Goal: Task Accomplishment & Management: Manage account settings

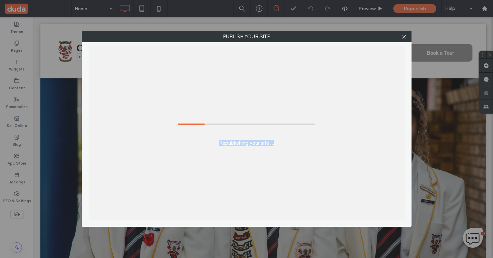
drag, startPoint x: 214, startPoint y: 143, endPoint x: 285, endPoint y: 143, distance: 71.5
click at [285, 143] on div "Republishing your site ..." at bounding box center [247, 133] width 316 height 175
click at [246, 143] on label "Republishing your site ..." at bounding box center [246, 139] width 55 height 13
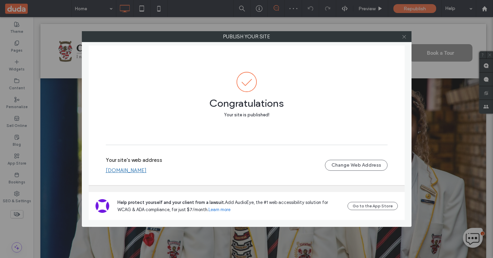
click at [402, 37] on icon at bounding box center [404, 36] width 5 height 5
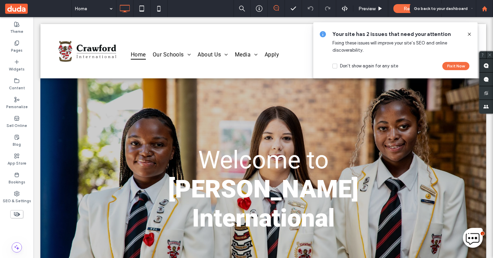
click at [483, 8] on use at bounding box center [484, 8] width 5 height 5
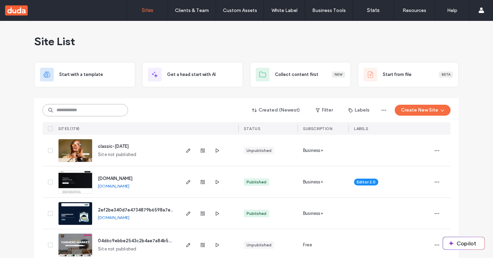
click at [96, 113] on input at bounding box center [85, 110] width 86 height 12
paste input "**********"
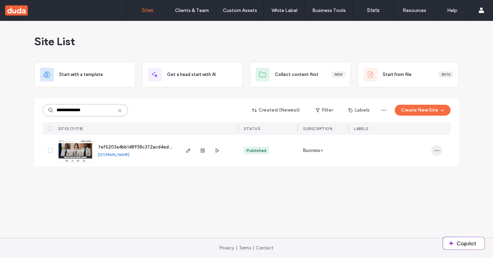
type input "**********"
click at [435, 151] on icon "button" at bounding box center [436, 150] width 5 height 5
click at [421, 169] on span "Duplicate Site" at bounding box center [408, 168] width 29 height 7
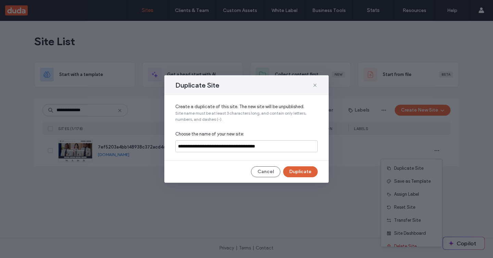
click at [299, 170] on button "Duplicate" at bounding box center [300, 171] width 35 height 11
click at [285, 146] on input "**********" at bounding box center [246, 146] width 142 height 12
paste input
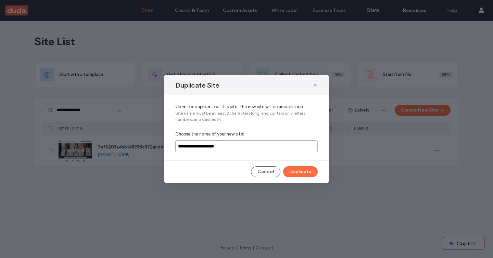
type input "**********"
click at [306, 173] on button "Duplicate" at bounding box center [300, 171] width 35 height 11
click at [313, 86] on icon at bounding box center [314, 84] width 5 height 5
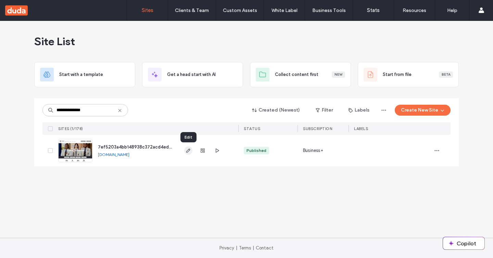
click at [187, 153] on icon "button" at bounding box center [188, 150] width 5 height 5
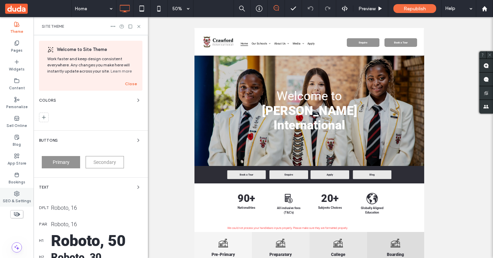
click at [15, 192] on icon at bounding box center [16, 193] width 5 height 5
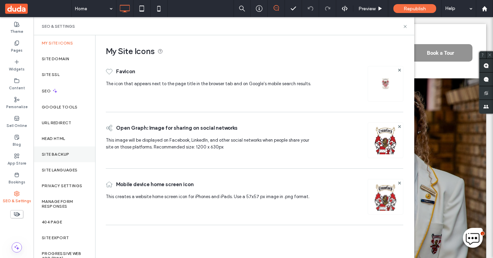
click at [60, 152] on label "Site Backup" at bounding box center [55, 154] width 27 height 5
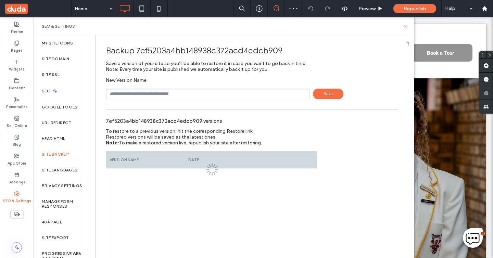
click at [201, 97] on input "text" at bounding box center [208, 94] width 204 height 11
type input "**********"
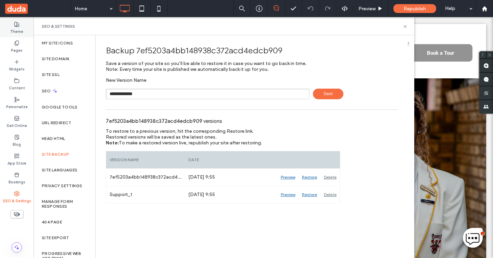
click at [17, 29] on label "Theme" at bounding box center [16, 31] width 13 height 8
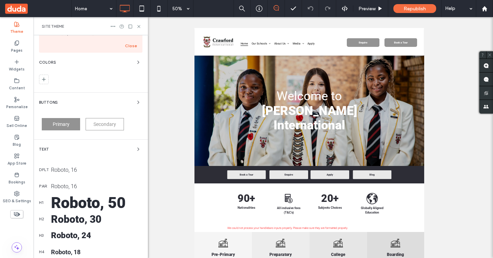
scroll to position [39, 0]
click at [136, 60] on icon "button" at bounding box center [138, 61] width 5 height 5
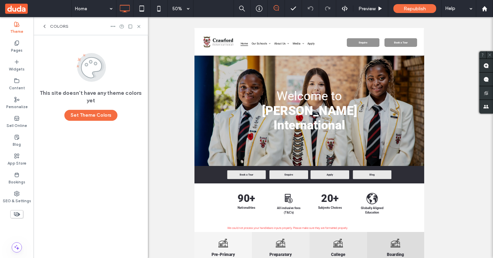
scroll to position [0, 0]
click at [43, 23] on div "Colors" at bounding box center [91, 26] width 114 height 18
click at [42, 26] on icon at bounding box center [44, 26] width 5 height 5
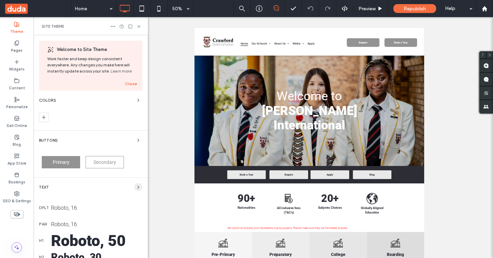
click at [134, 188] on span "button" at bounding box center [138, 187] width 8 height 8
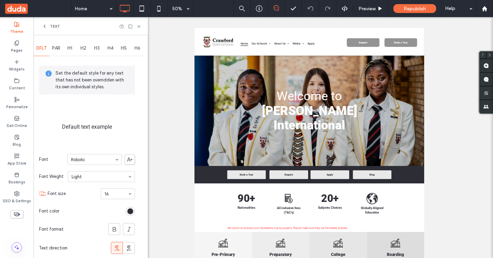
scroll to position [30, 0]
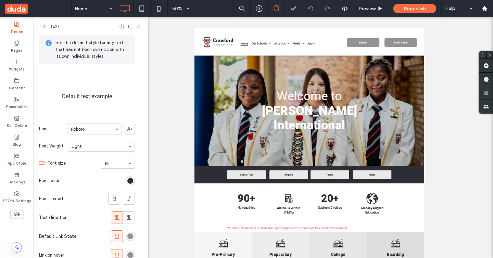
click at [133, 130] on span at bounding box center [130, 129] width 10 height 10
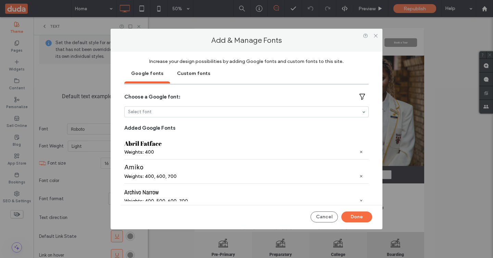
click at [360, 151] on use at bounding box center [361, 152] width 2 height 2
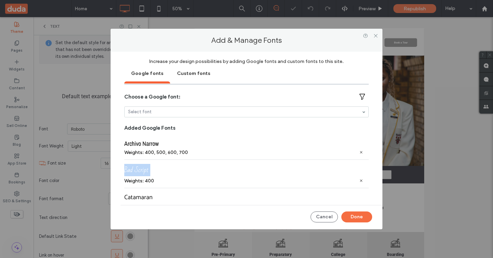
click at [360, 151] on use at bounding box center [361, 152] width 2 height 2
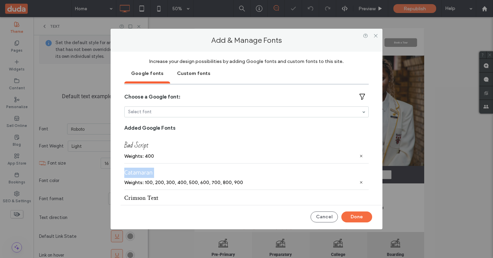
click at [356, 151] on div "Bad Script Weights: 400" at bounding box center [246, 149] width 244 height 28
click at [359, 156] on icon at bounding box center [361, 156] width 4 height 4
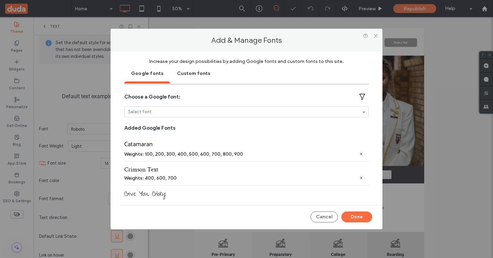
click at [359, 153] on icon at bounding box center [361, 154] width 4 height 4
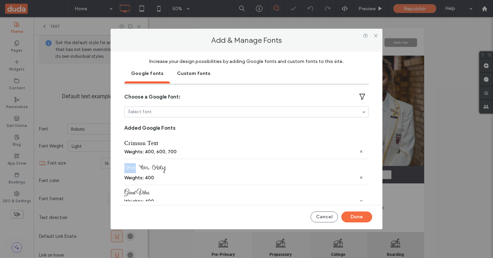
click at [359, 153] on icon at bounding box center [361, 152] width 4 height 4
click at [359, 153] on icon at bounding box center [361, 154] width 4 height 4
click at [359, 153] on icon at bounding box center [361, 151] width 4 height 4
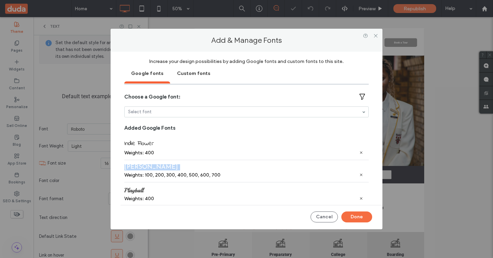
click at [360, 153] on use at bounding box center [361, 153] width 2 height 2
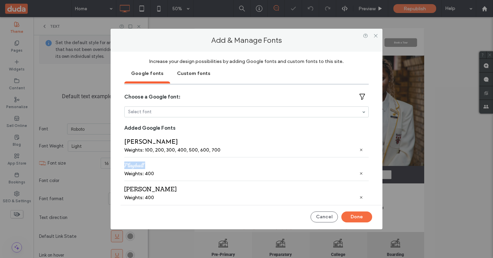
click at [357, 153] on div "Josefin Sans Weights: 100, 200, 300, 400, 500, 600, 700" at bounding box center [246, 146] width 244 height 22
click at [359, 151] on icon at bounding box center [361, 150] width 4 height 4
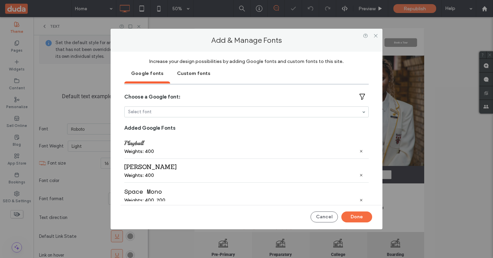
click at [359, 151] on icon at bounding box center [361, 151] width 4 height 4
click at [359, 151] on icon at bounding box center [361, 152] width 4 height 4
click at [357, 174] on div "Weights: 400, 700" at bounding box center [246, 177] width 244 height 6
click at [357, 151] on div "Weights: 400, 700" at bounding box center [246, 153] width 244 height 6
click at [360, 151] on icon at bounding box center [361, 153] width 4 height 4
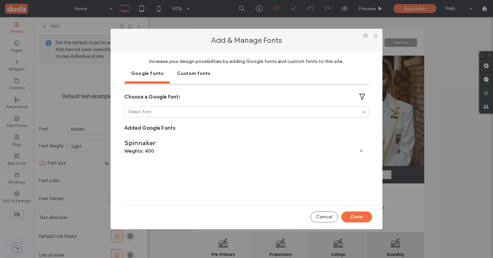
click at [360, 150] on icon at bounding box center [361, 151] width 4 height 4
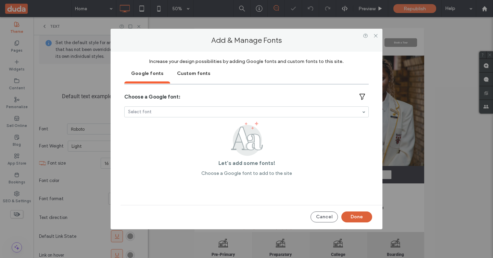
click at [359, 213] on button "Done" at bounding box center [356, 217] width 31 height 11
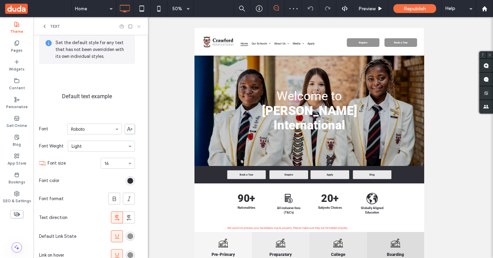
click at [138, 27] on icon at bounding box center [138, 26] width 5 height 5
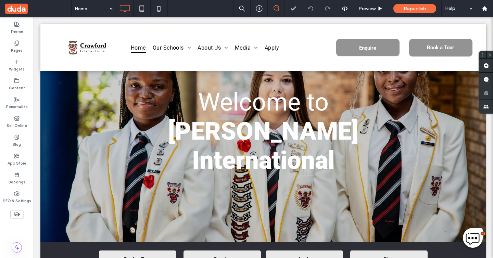
scroll to position [0, 0]
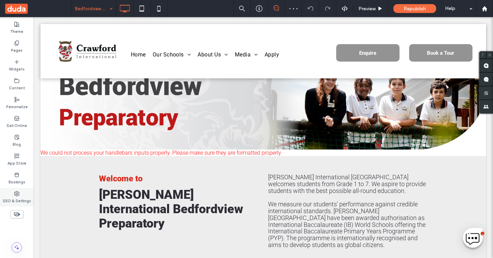
click at [23, 194] on div "SEO & Settings" at bounding box center [17, 197] width 34 height 19
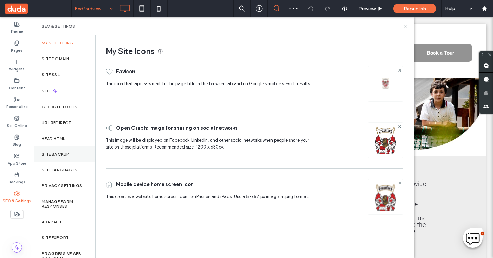
click at [63, 151] on div "Site Backup" at bounding box center [65, 155] width 62 height 16
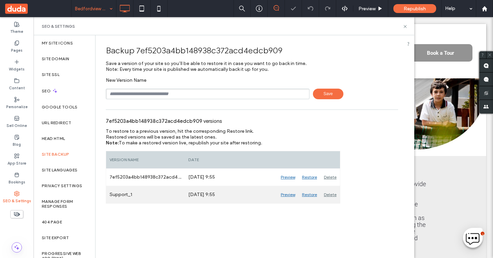
click at [308, 195] on div "Restore" at bounding box center [309, 194] width 22 height 17
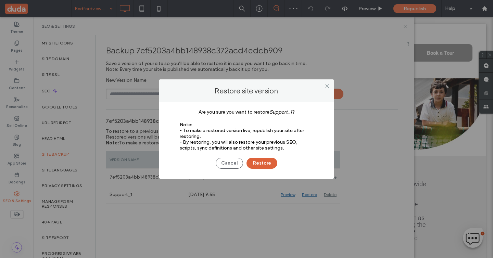
click at [265, 166] on button "Restore" at bounding box center [261, 163] width 31 height 11
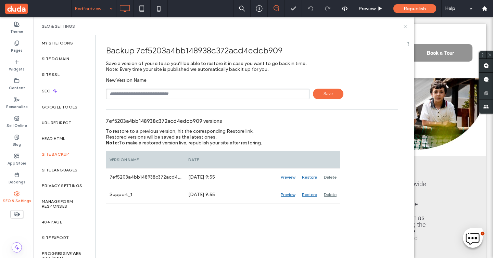
click at [474, 241] on icon at bounding box center [473, 238] width 8 height 8
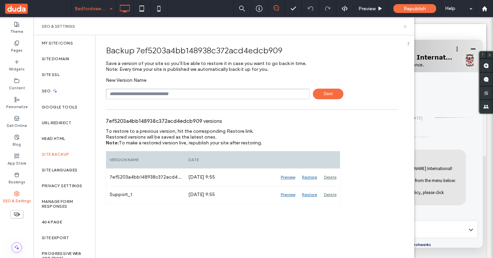
click at [407, 27] on icon at bounding box center [405, 26] width 5 height 5
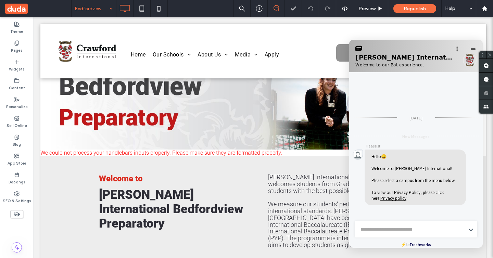
click at [473, 49] on span at bounding box center [473, 49] width 7 height 8
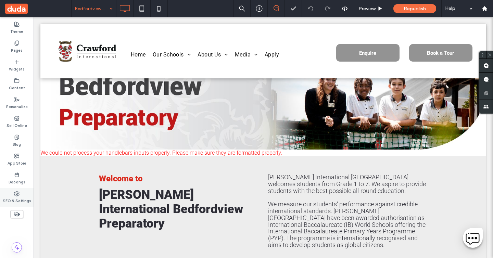
click at [22, 200] on label "SEO & Settings" at bounding box center [17, 200] width 28 height 8
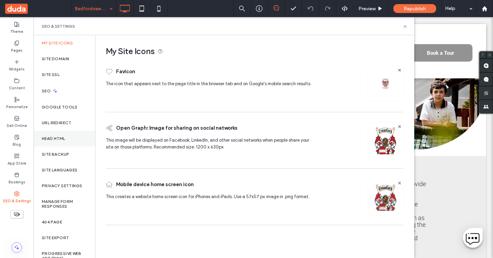
click at [65, 139] on label "Head HTML" at bounding box center [54, 138] width 24 height 5
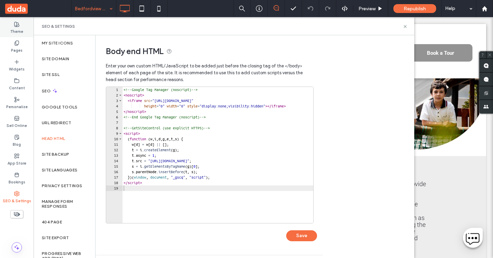
click at [21, 43] on div "Pages" at bounding box center [17, 46] width 34 height 19
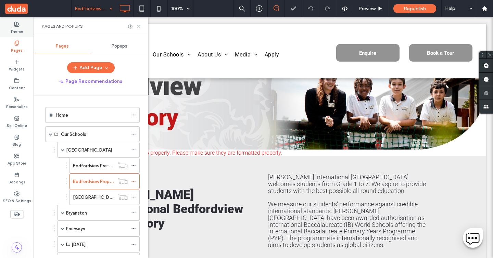
click at [21, 30] on label "Theme" at bounding box center [16, 31] width 13 height 8
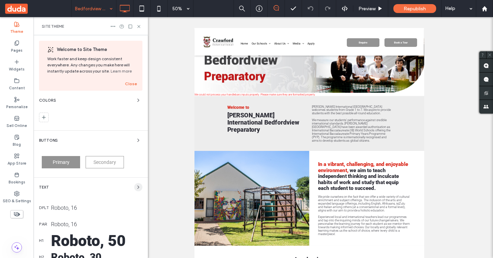
click at [137, 186] on icon "button" at bounding box center [138, 187] width 5 height 5
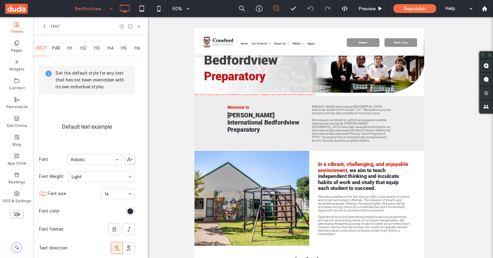
click at [129, 159] on use at bounding box center [129, 159] width 5 height 4
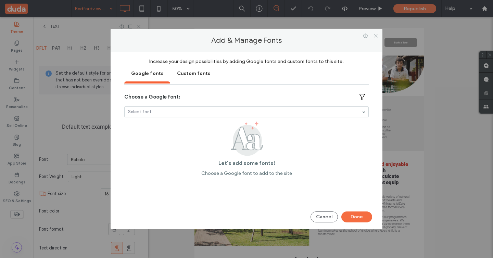
click at [376, 36] on use at bounding box center [375, 35] width 3 height 3
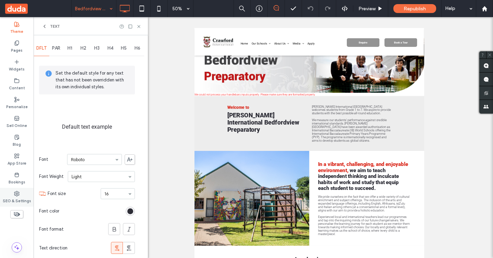
click at [17, 197] on label "SEO & Settings" at bounding box center [17, 200] width 28 height 8
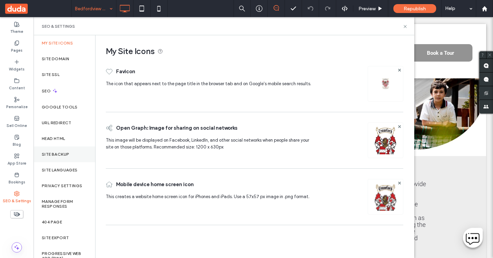
click at [63, 154] on label "Site Backup" at bounding box center [55, 154] width 27 height 5
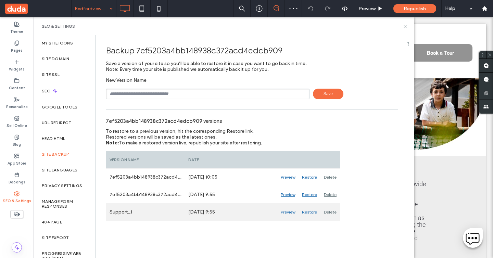
click at [310, 213] on div "Restore" at bounding box center [309, 212] width 22 height 17
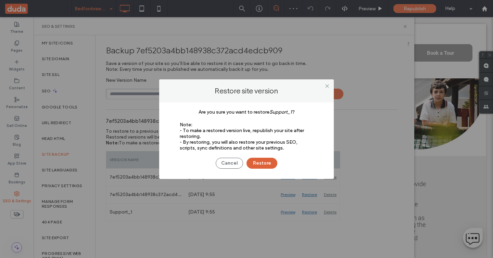
click at [263, 161] on button "Restore" at bounding box center [261, 163] width 31 height 11
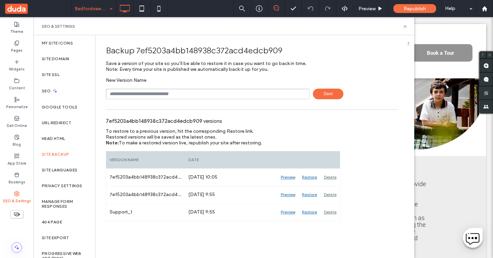
click at [405, 27] on div at bounding box center [246, 129] width 493 height 258
click at [410, 12] on div at bounding box center [246, 129] width 493 height 258
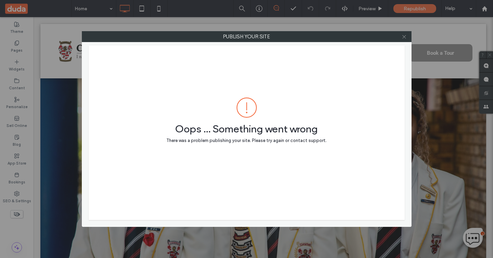
click at [406, 35] on icon at bounding box center [404, 36] width 5 height 5
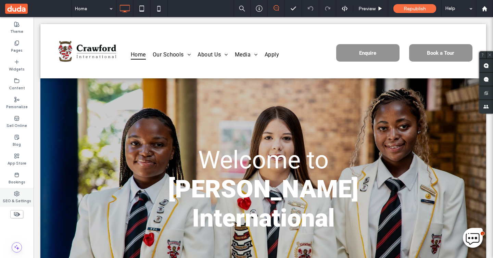
click at [19, 201] on label "SEO & Settings" at bounding box center [17, 200] width 28 height 8
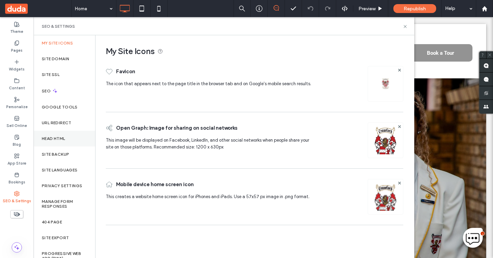
click at [60, 138] on label "Head HTML" at bounding box center [54, 138] width 24 height 5
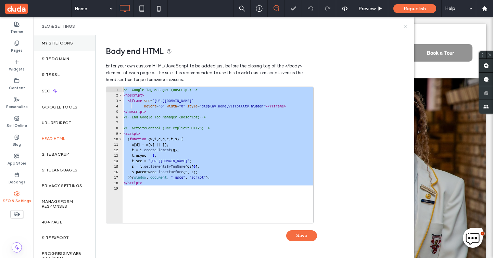
drag, startPoint x: 173, startPoint y: 190, endPoint x: 50, endPoint y: 36, distance: 197.3
click at [50, 36] on div "My Site Icons Site Domain Site SSL SEO Google Tools URL Redirect Head HTML Site…" at bounding box center [224, 146] width 381 height 223
type textarea "**********"
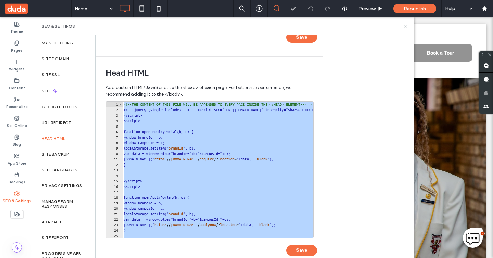
drag, startPoint x: 169, startPoint y: 236, endPoint x: 70, endPoint y: -14, distance: 268.8
click at [70, 0] on html ".wqwq-1{fill:#231f20;} .cls-1q, .cls-2q { fill-rule: evenodd; } .cls-2q { fill:…" at bounding box center [246, 129] width 493 height 258
type textarea "**********"
click at [158, 126] on div "<!-- THE CONTENT OF THIS FILE WILL BE APPENDED TO EVERY PAGE INSIDE THE </HEAD>…" at bounding box center [348, 175] width 452 height 147
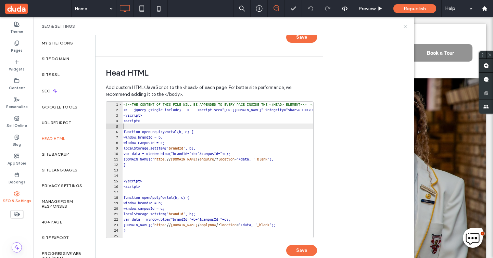
click at [158, 126] on div "<!-- THE CONTENT OF THIS FILE WILL BE APPENDED TO EVERY PAGE INSIDE THE </HEAD>…" at bounding box center [348, 175] width 452 height 147
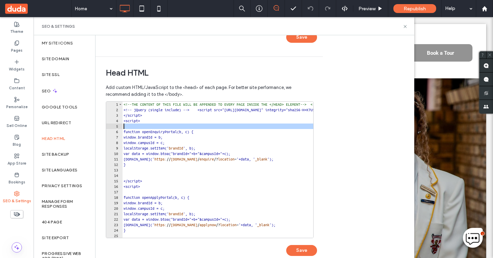
click at [158, 126] on div "<!-- THE CONTENT OF THIS FILE WILL BE APPENDED TO EVERY PAGE INSIDE THE </HEAD>…" at bounding box center [348, 175] width 452 height 147
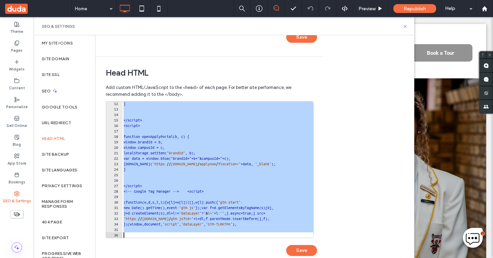
scroll to position [138, 0]
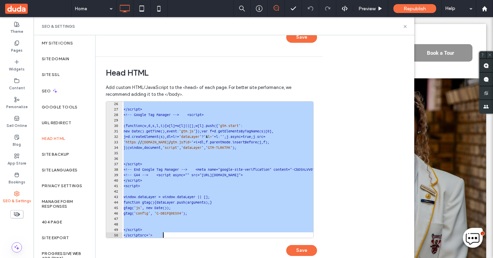
drag, startPoint x: 124, startPoint y: 103, endPoint x: 166, endPoint y: 258, distance: 160.4
click at [166, 258] on div "**********" at bounding box center [211, 182] width 211 height 162
type textarea "**********"
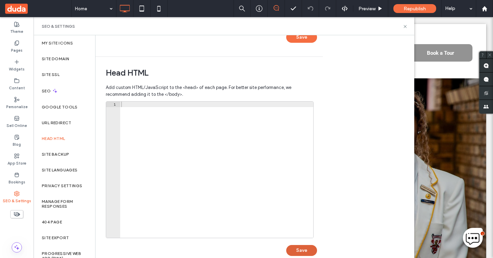
click at [298, 253] on button "Save" at bounding box center [301, 250] width 31 height 11
click at [297, 39] on button "Save" at bounding box center [301, 37] width 31 height 11
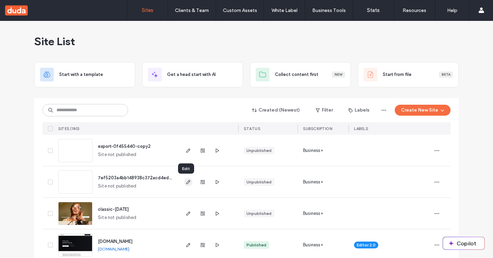
click at [186, 181] on icon "button" at bounding box center [188, 181] width 5 height 5
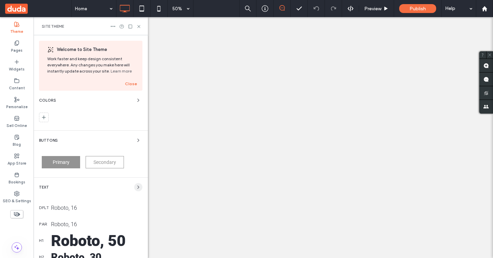
click at [136, 186] on icon "button" at bounding box center [138, 187] width 5 height 5
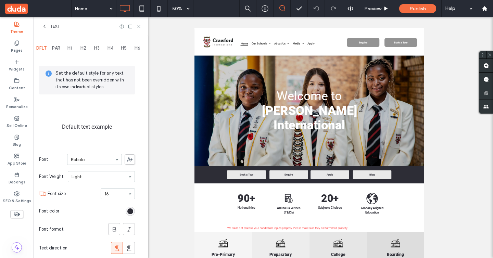
click at [134, 156] on span at bounding box center [130, 159] width 10 height 10
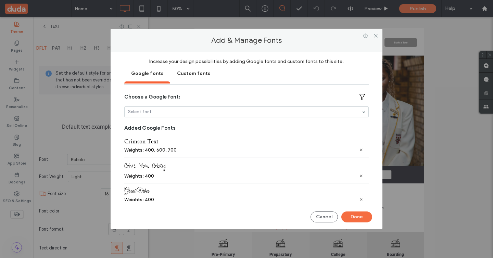
scroll to position [39, 0]
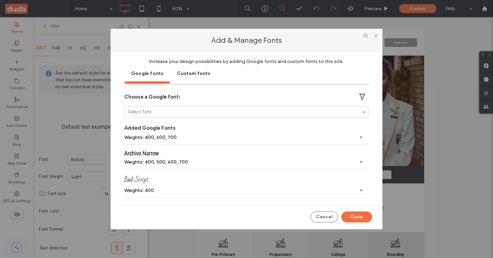
click at [372, 37] on div at bounding box center [375, 35] width 10 height 10
click at [377, 36] on icon at bounding box center [375, 35] width 5 height 5
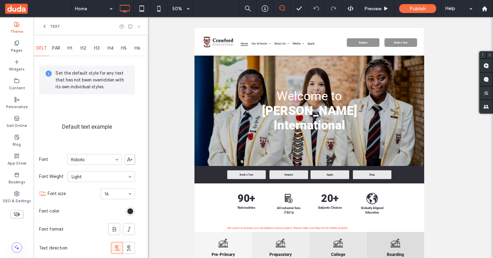
click at [139, 24] on icon at bounding box center [138, 26] width 5 height 5
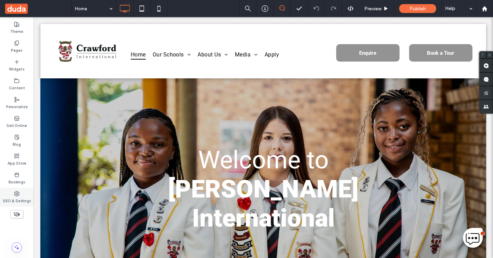
click at [13, 202] on label "SEO & Settings" at bounding box center [17, 200] width 28 height 8
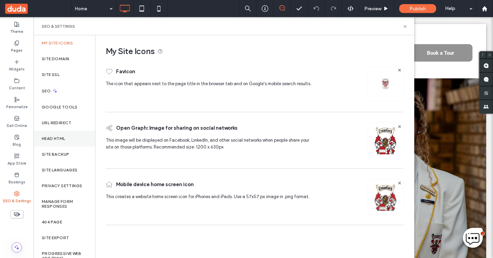
click at [63, 143] on div "Head HTML" at bounding box center [65, 139] width 62 height 16
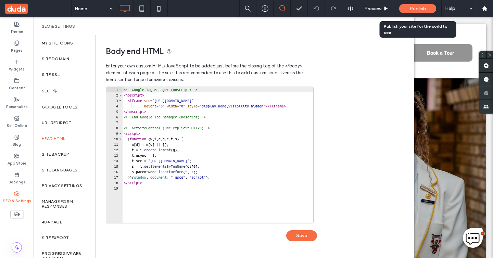
click at [420, 8] on span "Publish" at bounding box center [417, 9] width 16 height 6
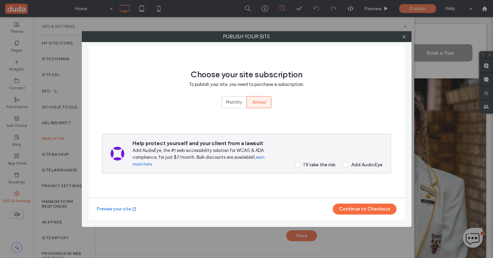
click at [318, 167] on div "I’ll take the risk" at bounding box center [319, 165] width 31 height 6
click at [350, 213] on button "Continue to Checkout" at bounding box center [365, 209] width 64 height 11
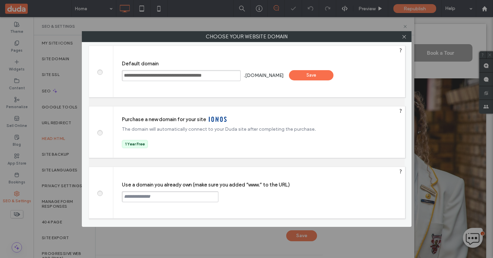
click at [317, 78] on div "Save" at bounding box center [311, 75] width 45 height 10
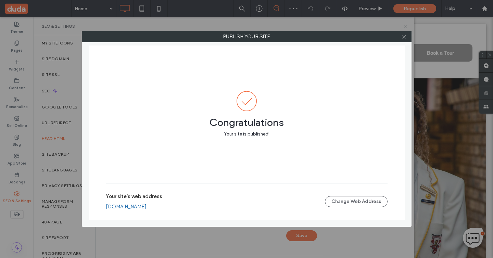
click at [402, 36] on icon at bounding box center [404, 36] width 5 height 5
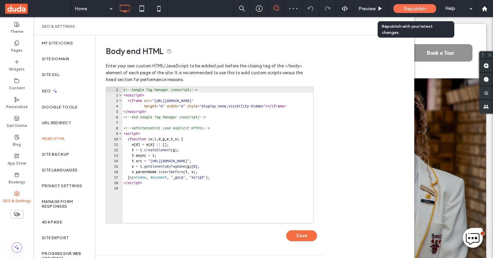
click at [415, 6] on span "Republish" at bounding box center [415, 9] width 22 height 6
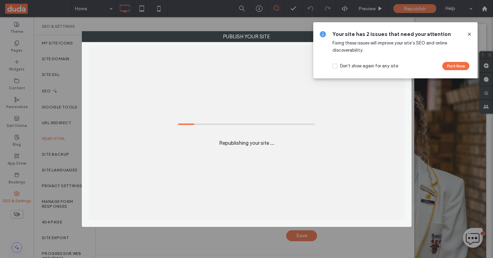
click at [470, 34] on icon at bounding box center [469, 33] width 5 height 5
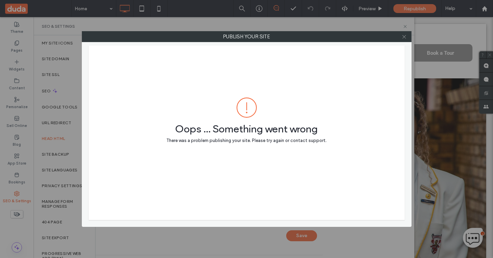
click at [404, 36] on icon at bounding box center [404, 36] width 5 height 5
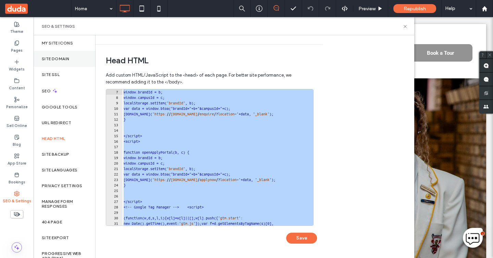
scroll to position [0, 0]
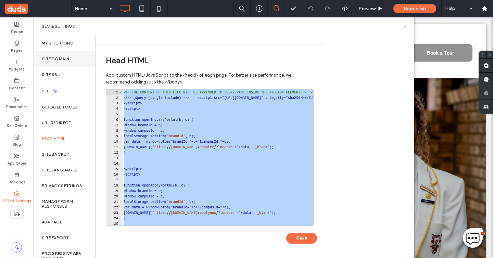
drag, startPoint x: 185, startPoint y: 225, endPoint x: 65, endPoint y: 59, distance: 204.6
click at [65, 59] on div "My Site Icons Site Domain Site SSL SEO Google Tools URL Redirect Head HTML Site…" at bounding box center [224, 146] width 381 height 223
click at [152, 169] on div "<!-- THE CONTENT OF THIS FILE WILL BE APPENDED TO EVERY PAGE INSIDE THE </HEAD>…" at bounding box center [348, 162] width 452 height 147
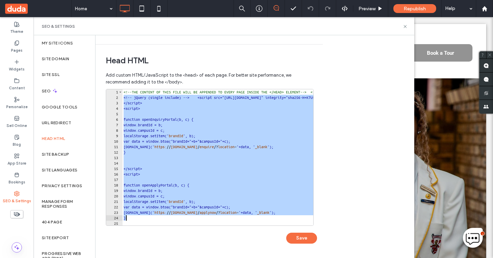
scroll to position [138, 0]
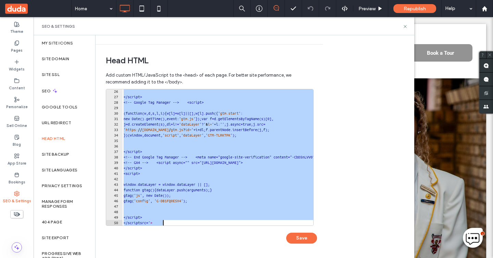
drag, startPoint x: 124, startPoint y: 95, endPoint x: 212, endPoint y: 258, distance: 185.2
click at [212, 258] on div "Body end HTML Enter your own custom HTML/​JavaScript to be added just before th…" at bounding box center [255, 146] width 319 height 223
type textarea "**********"
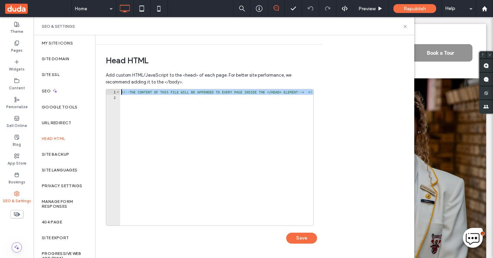
drag, startPoint x: 129, startPoint y: 104, endPoint x: 102, endPoint y: 73, distance: 41.2
click at [102, 73] on div "Head HTML Add custom HTML/JavaScript to the <head> of each page. For better sit…" at bounding box center [207, 151] width 222 height 213
type textarea "**********"
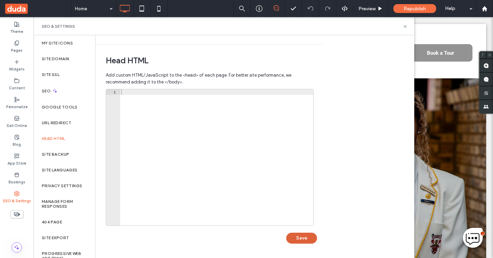
click at [305, 242] on button "Save" at bounding box center [301, 238] width 31 height 11
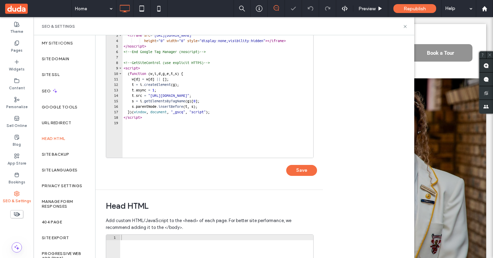
scroll to position [27, 0]
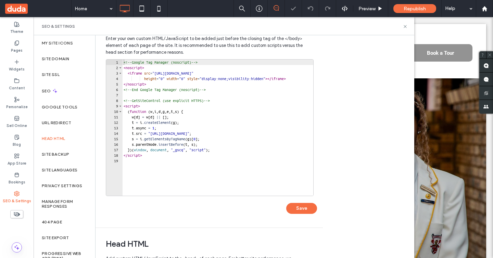
click at [186, 156] on div "<!-- Google Tag Manager (noscript) --> < noscript > < iframe src = "[URL][DOMAI…" at bounding box center [221, 133] width 198 height 147
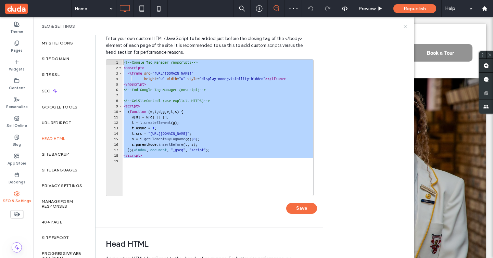
drag, startPoint x: 207, startPoint y: 161, endPoint x: 37, endPoint y: -8, distance: 238.9
click at [37, 0] on html ".wqwq-1{fill:#231f20;} .cls-1q, .cls-2q { fill-rule: evenodd; } .cls-2q { fill:…" at bounding box center [246, 129] width 493 height 258
type textarea "**********"
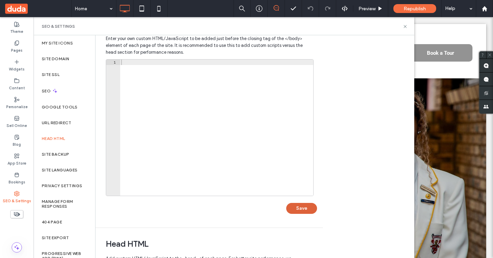
click at [298, 212] on button "Save" at bounding box center [301, 208] width 31 height 11
click at [404, 26] on icon at bounding box center [405, 26] width 5 height 5
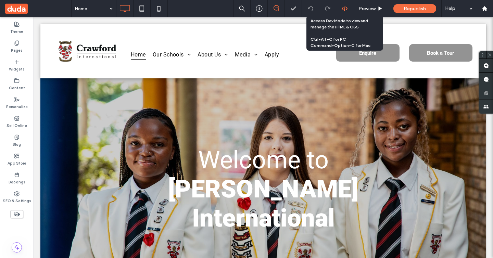
click at [345, 8] on icon at bounding box center [345, 8] width 6 height 6
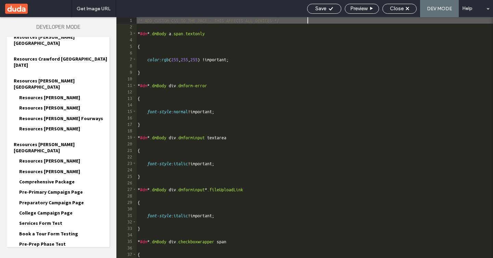
scroll to position [1363, 0]
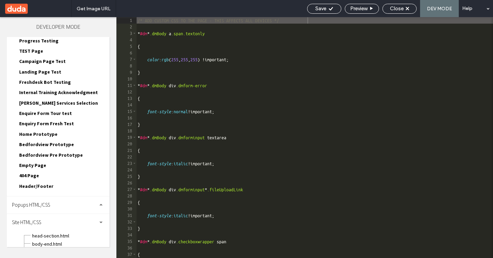
click at [39, 249] on span "site.css" at bounding box center [71, 252] width 78 height 7
type textarea "**********"
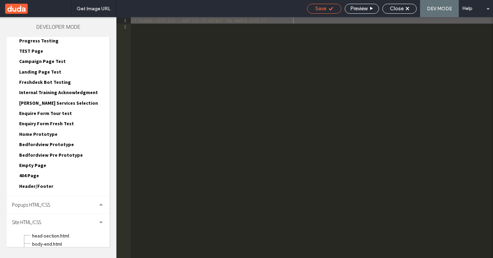
click at [319, 9] on span "Save" at bounding box center [320, 8] width 11 height 6
click at [394, 13] on div "Close" at bounding box center [399, 9] width 34 height 10
click at [393, 13] on div "Close" at bounding box center [399, 9] width 34 height 10
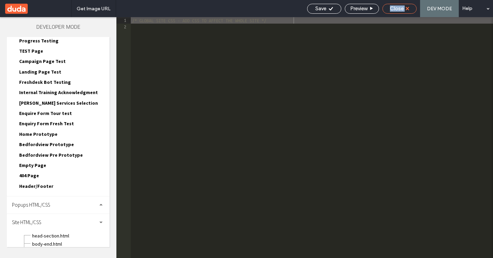
click at [393, 13] on div "Close" at bounding box center [399, 9] width 34 height 10
click at [394, 13] on div "Close" at bounding box center [399, 9] width 34 height 10
click at [404, 9] on span "Close" at bounding box center [397, 8] width 14 height 6
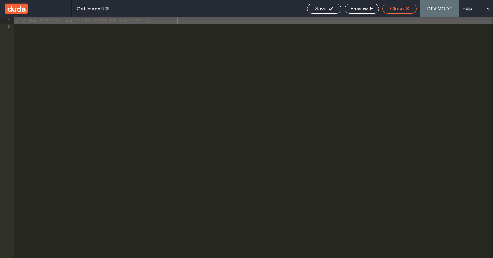
click at [404, 9] on span "Close" at bounding box center [397, 8] width 14 height 6
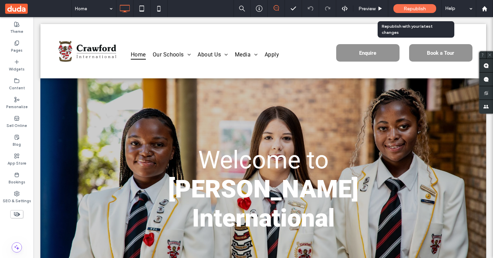
click at [408, 6] on span "Republish" at bounding box center [415, 9] width 22 height 6
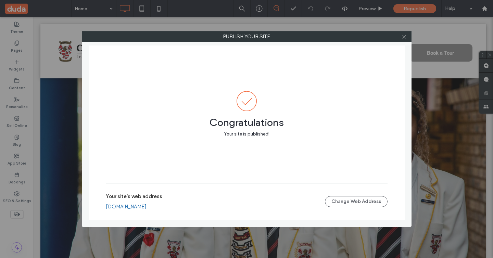
click at [402, 37] on icon at bounding box center [404, 36] width 5 height 5
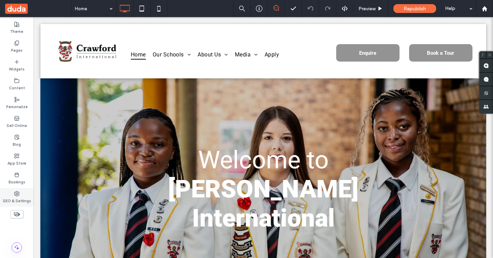
click at [19, 197] on label "SEO & Settings" at bounding box center [17, 200] width 28 height 8
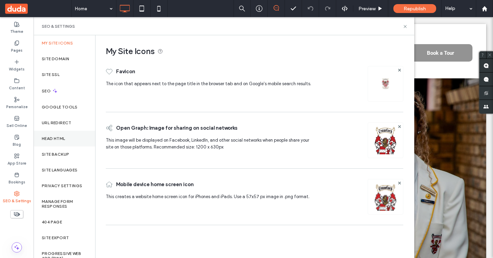
click at [67, 138] on div "Head HTML" at bounding box center [65, 139] width 62 height 16
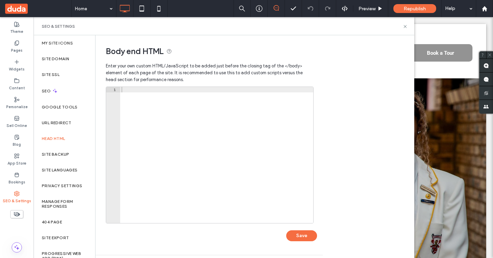
scroll to position [211, 0]
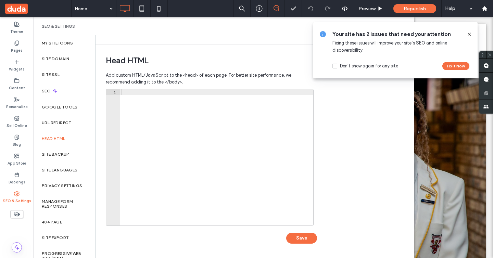
click at [469, 34] on icon at bounding box center [469, 33] width 5 height 5
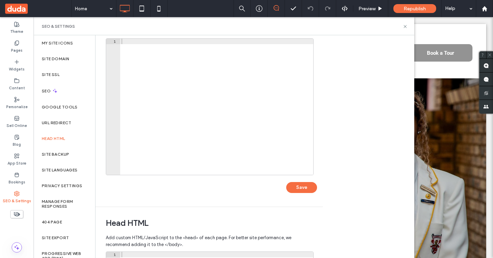
scroll to position [154, 0]
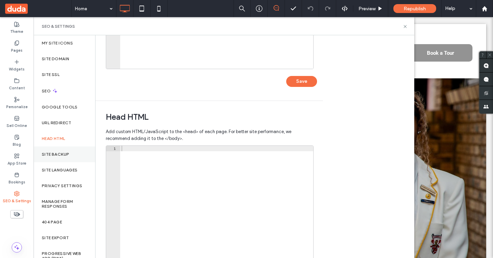
click at [54, 156] on label "Site Backup" at bounding box center [55, 154] width 27 height 5
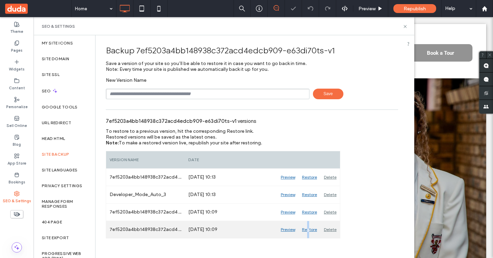
click at [308, 230] on div "Restore" at bounding box center [309, 229] width 22 height 17
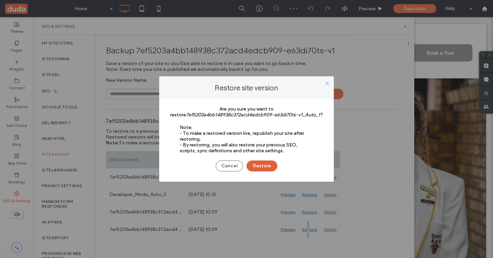
click at [264, 162] on button "Restore" at bounding box center [261, 166] width 31 height 11
